Goal: Check status

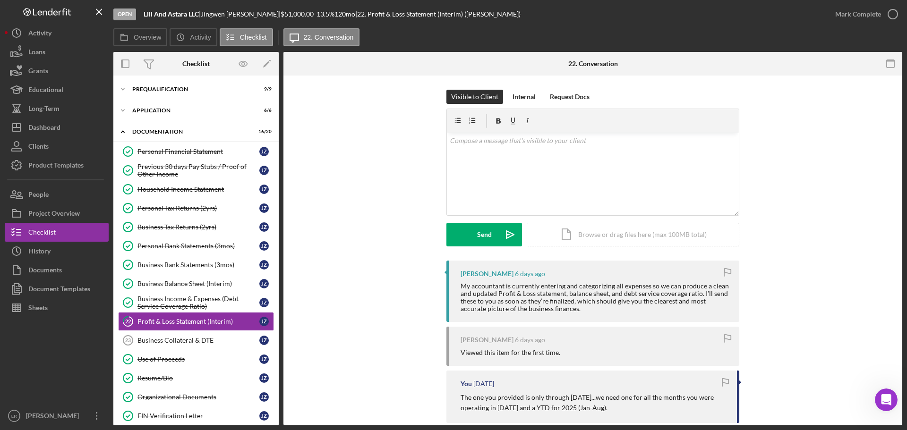
scroll to position [94, 0]
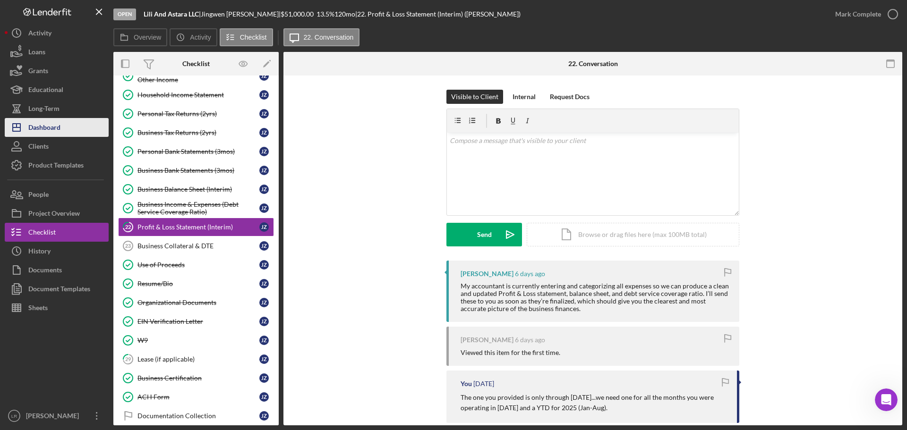
click at [64, 124] on button "Icon/Dashboard Dashboard" at bounding box center [57, 127] width 104 height 19
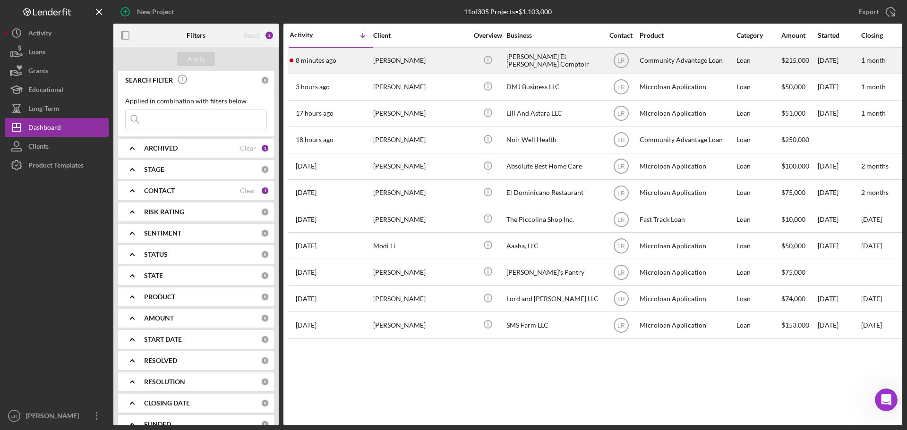
click at [400, 60] on div "[PERSON_NAME]" at bounding box center [420, 60] width 94 height 25
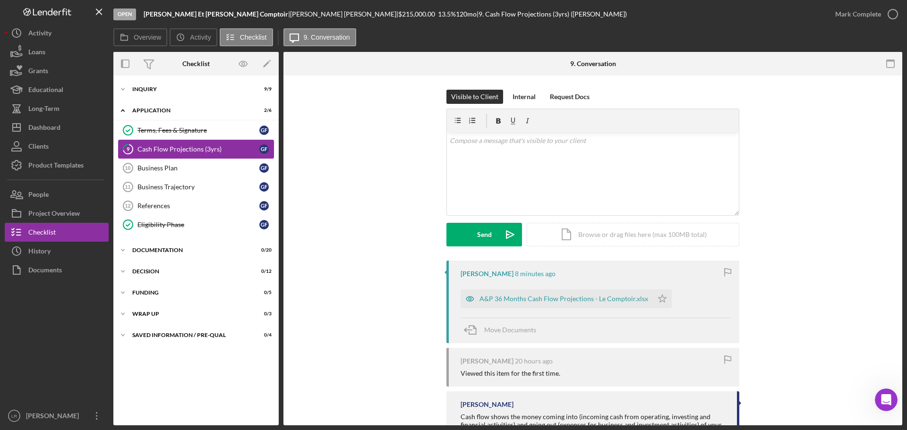
click at [187, 148] on div "Cash Flow Projections (3yrs)" at bounding box center [198, 149] width 122 height 8
click at [164, 246] on div "Icon/Expander Documentation 0 / 20" at bounding box center [195, 250] width 165 height 19
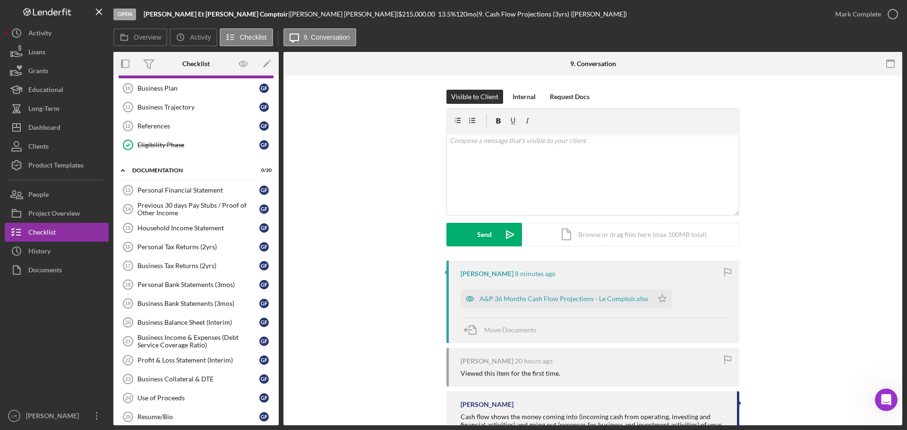
scroll to position [71, 0]
